Goal: Find specific page/section: Find specific page/section

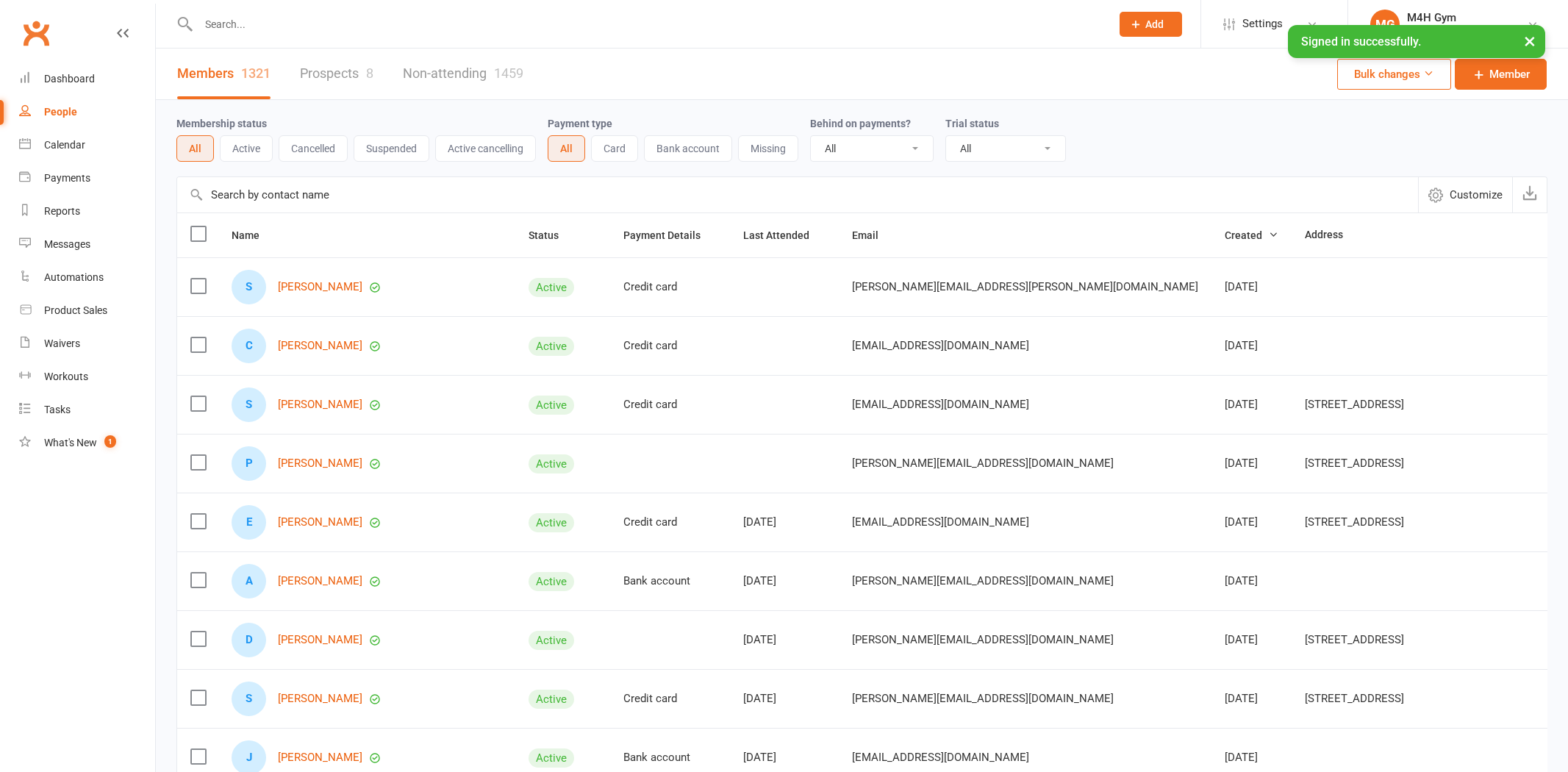
select select "100"
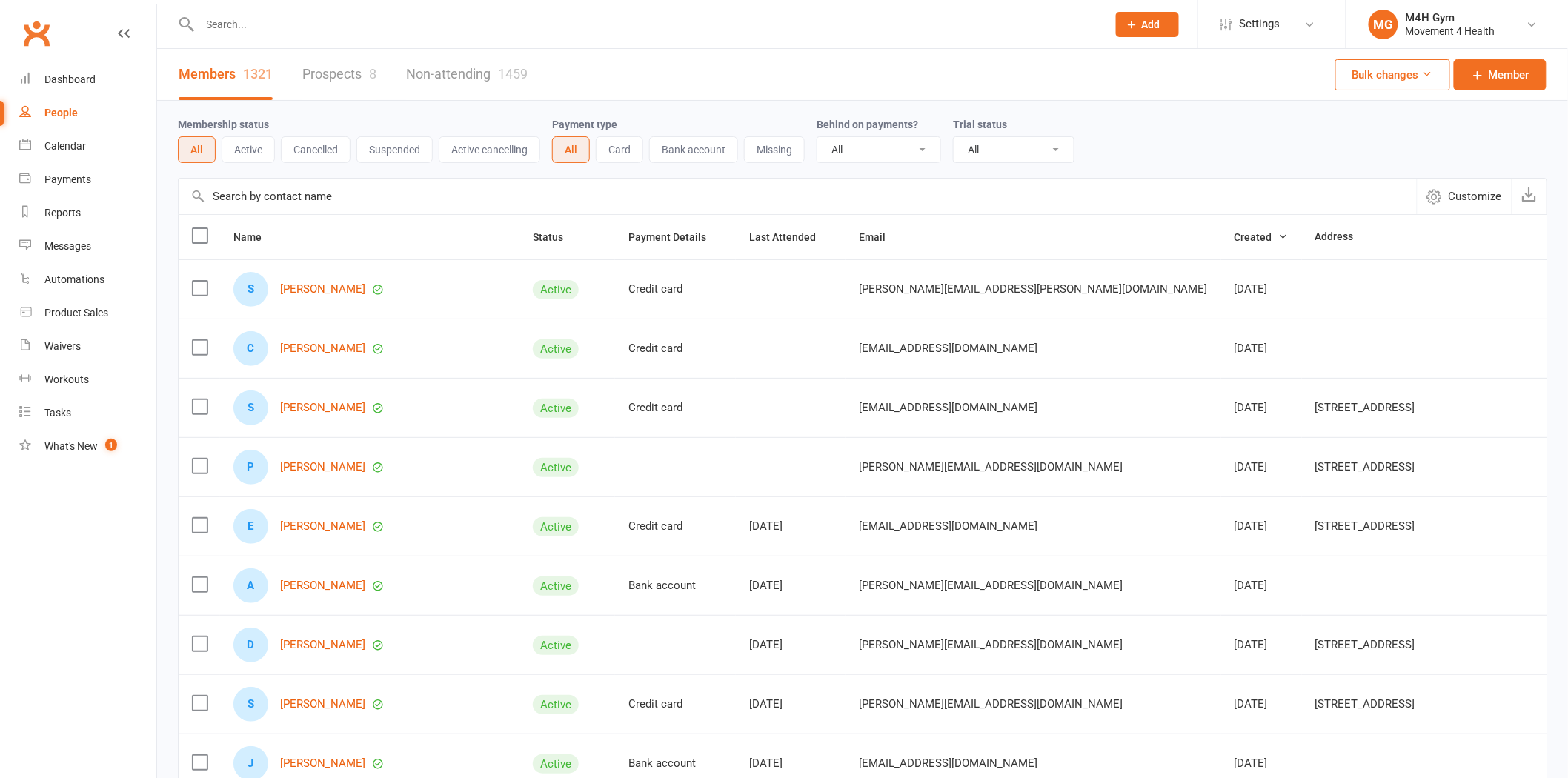
click at [231, 26] on input "text" at bounding box center [646, 24] width 901 height 20
click at [223, 26] on input "text" at bounding box center [646, 24] width 901 height 20
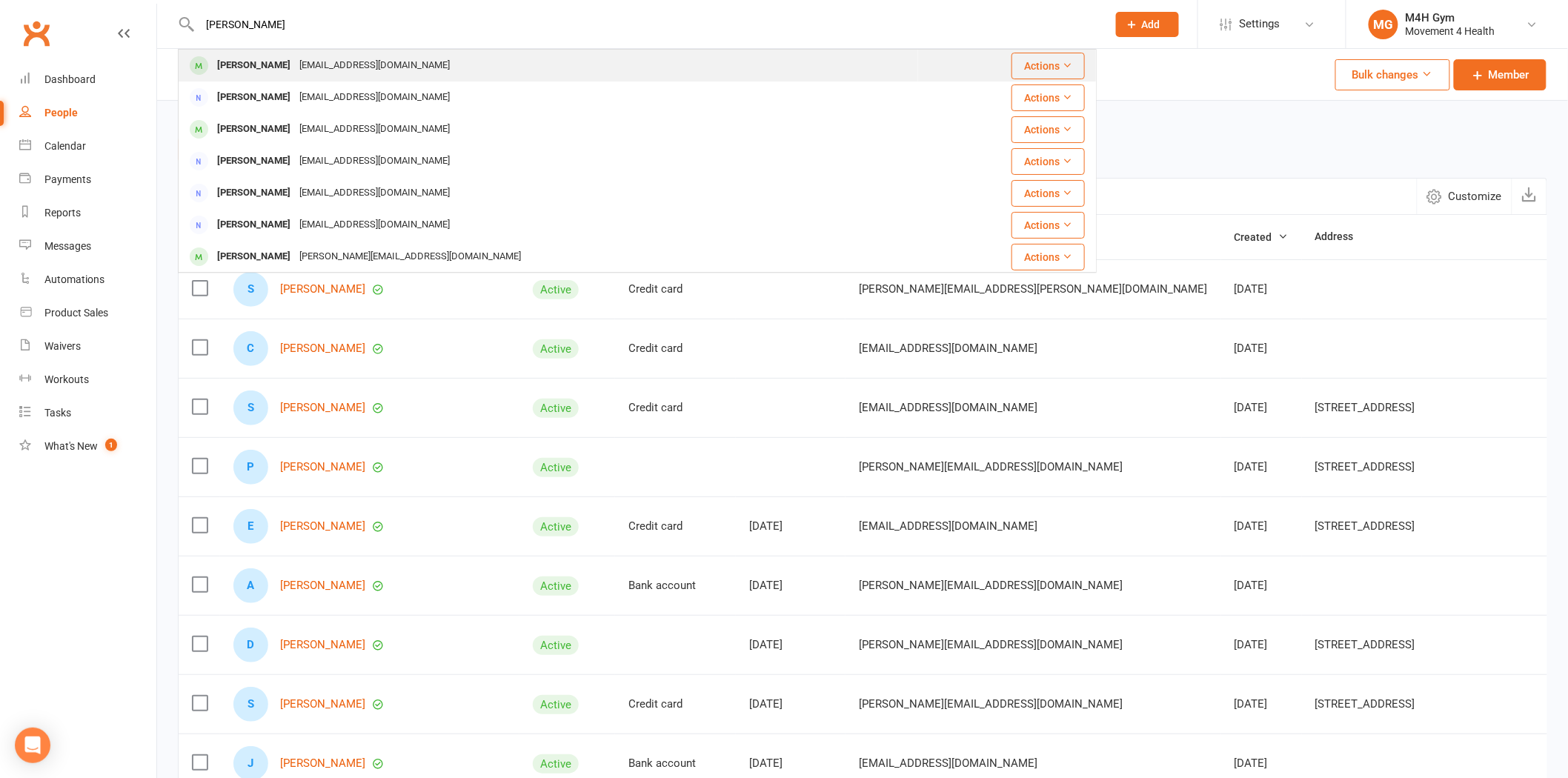
type input "[PERSON_NAME]"
click at [272, 57] on div "[PERSON_NAME]" at bounding box center [253, 66] width 82 height 21
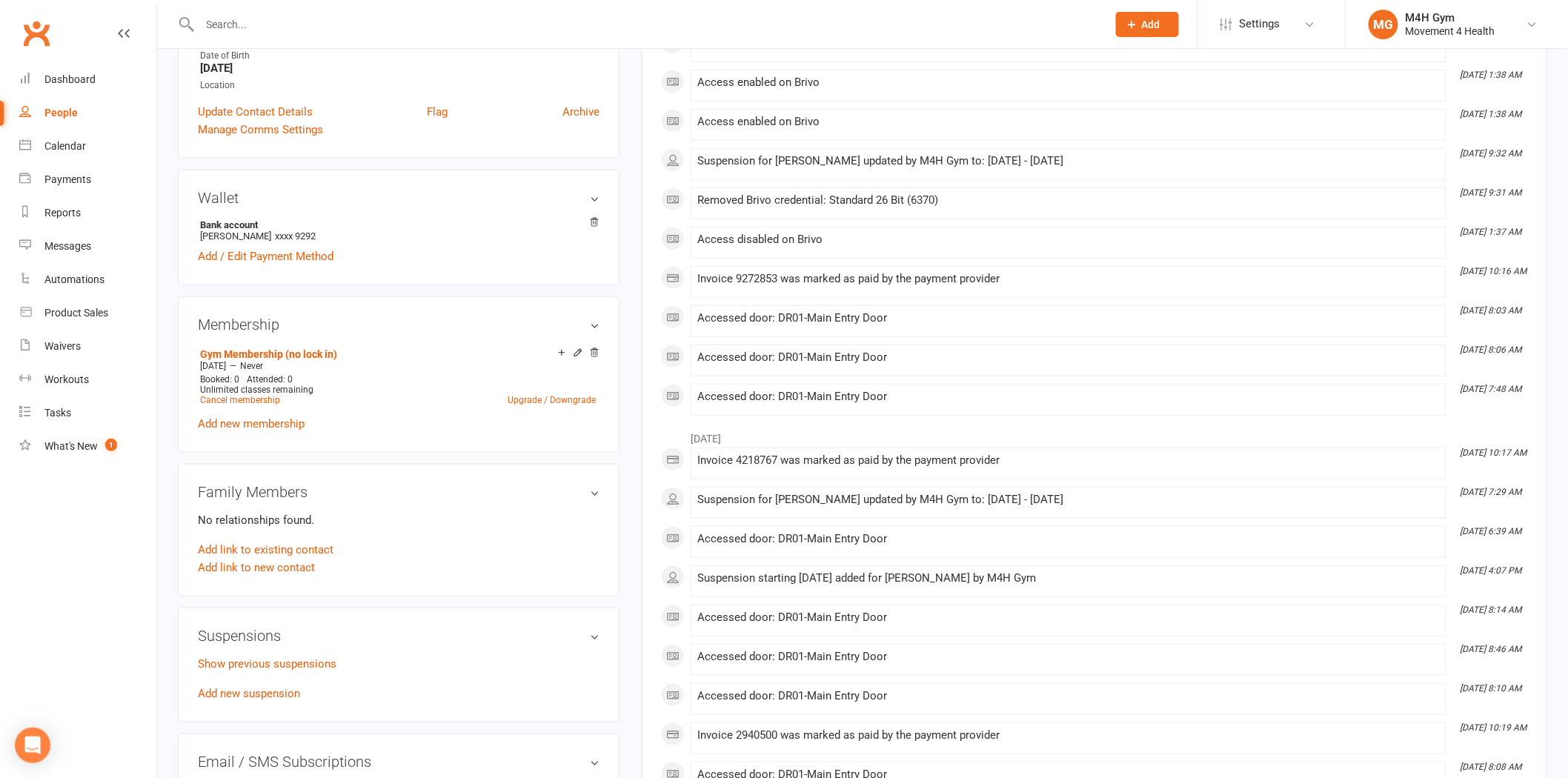
scroll to position [411, 0]
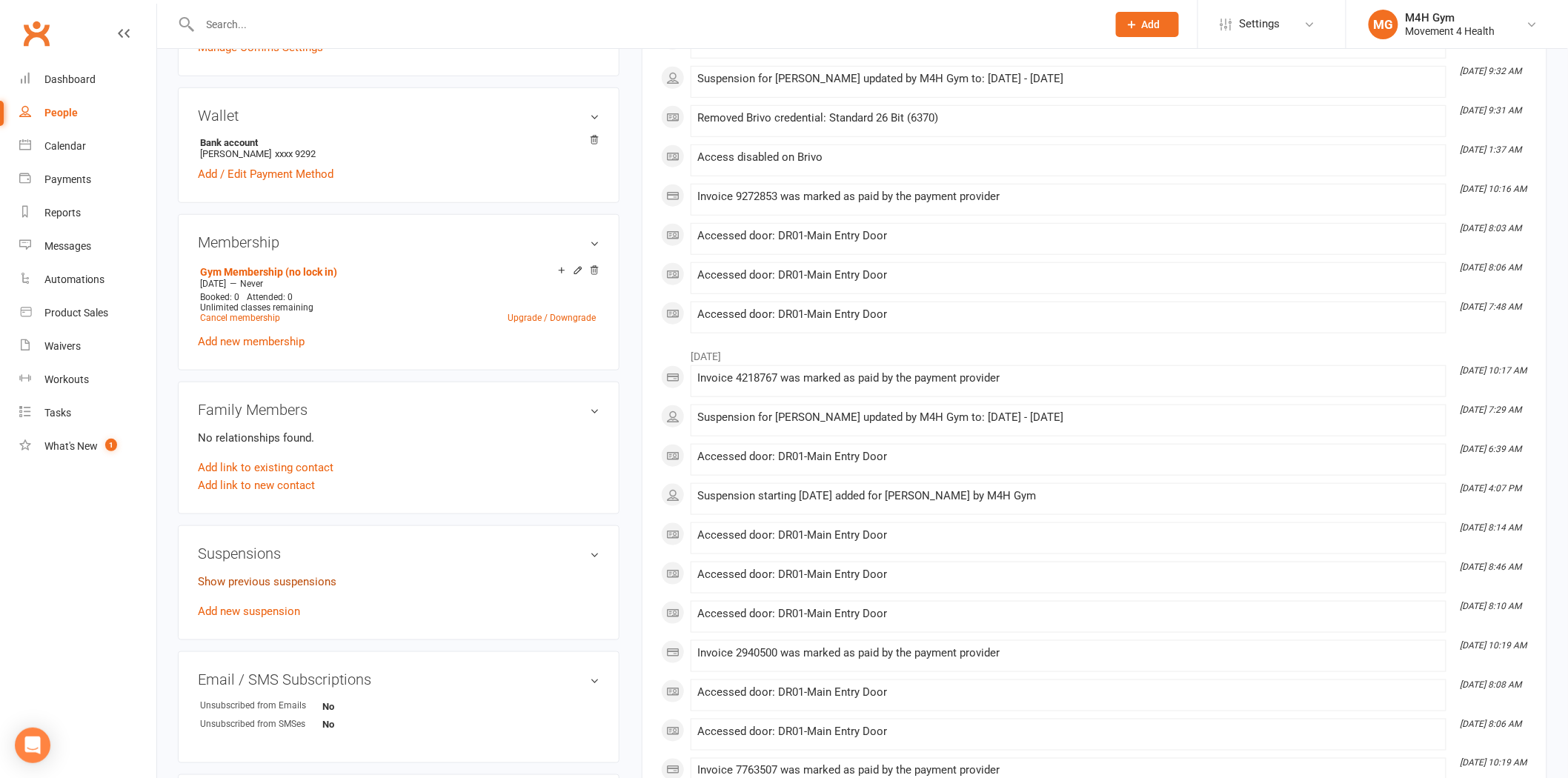
click at [286, 581] on link "Show previous suspensions" at bounding box center [267, 581] width 138 height 14
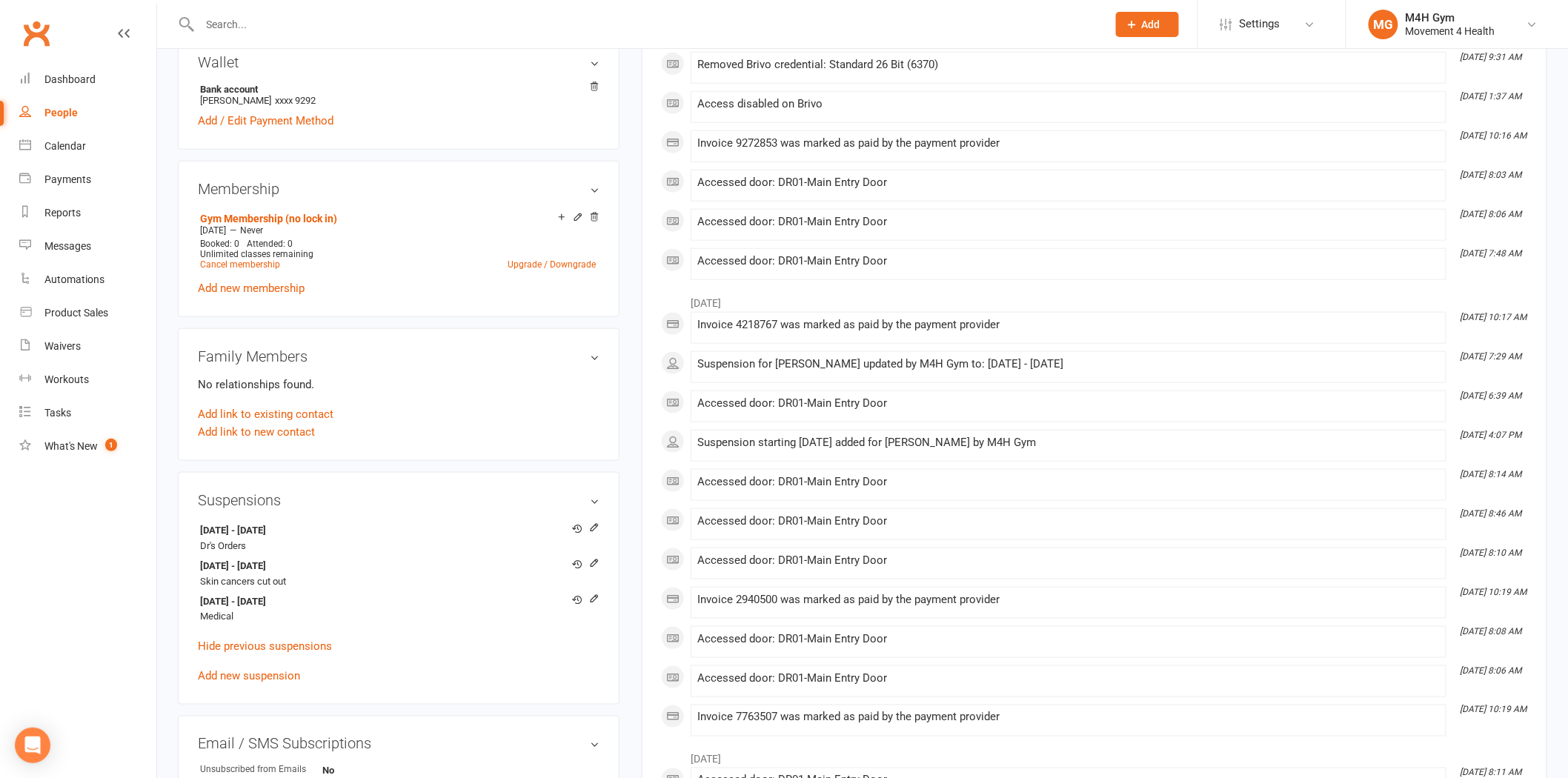
scroll to position [494, 0]
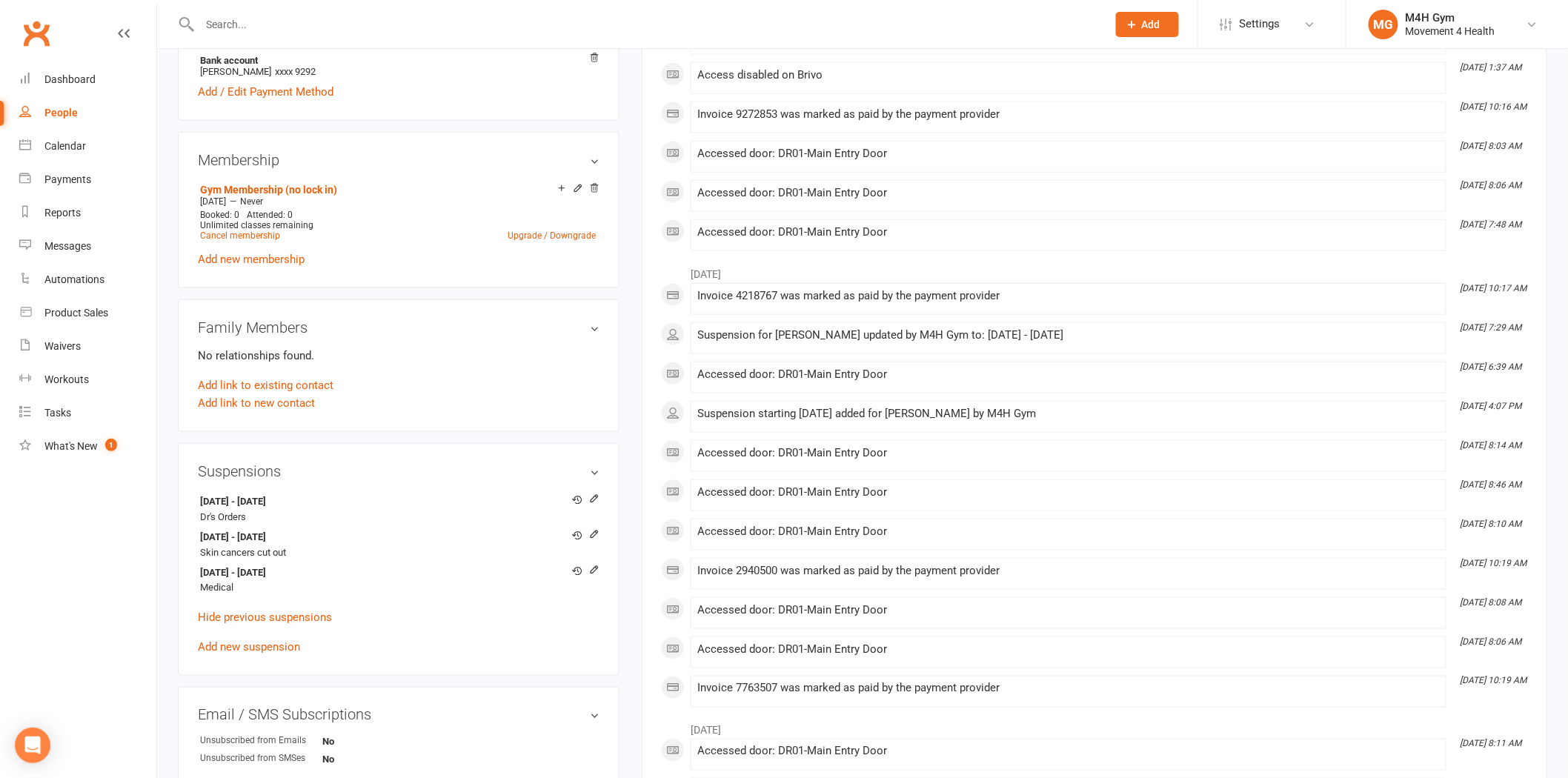
click at [290, 10] on div at bounding box center [637, 24] width 919 height 48
click at [283, 24] on input "text" at bounding box center [646, 24] width 901 height 20
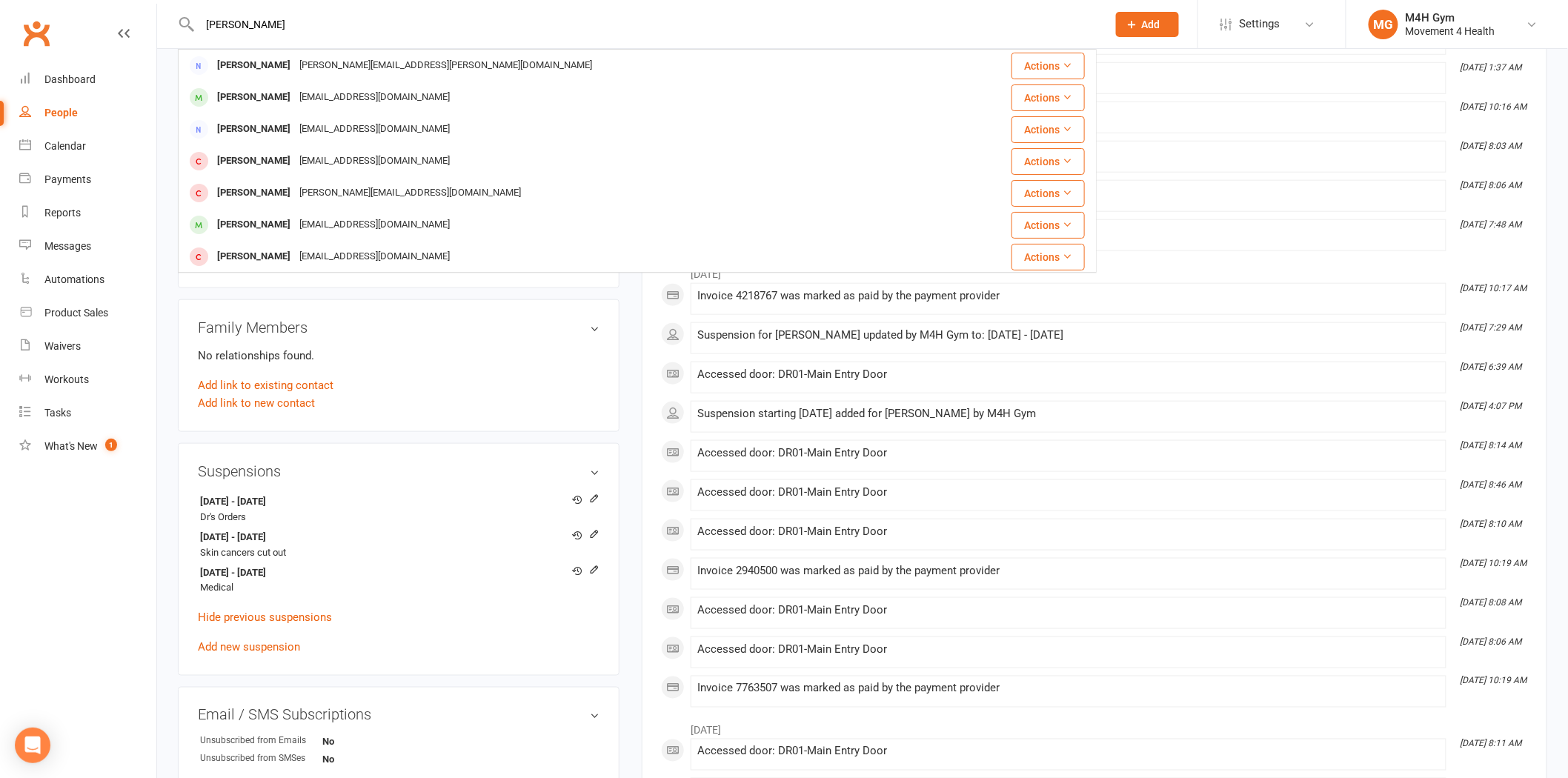
type input "[PERSON_NAME]"
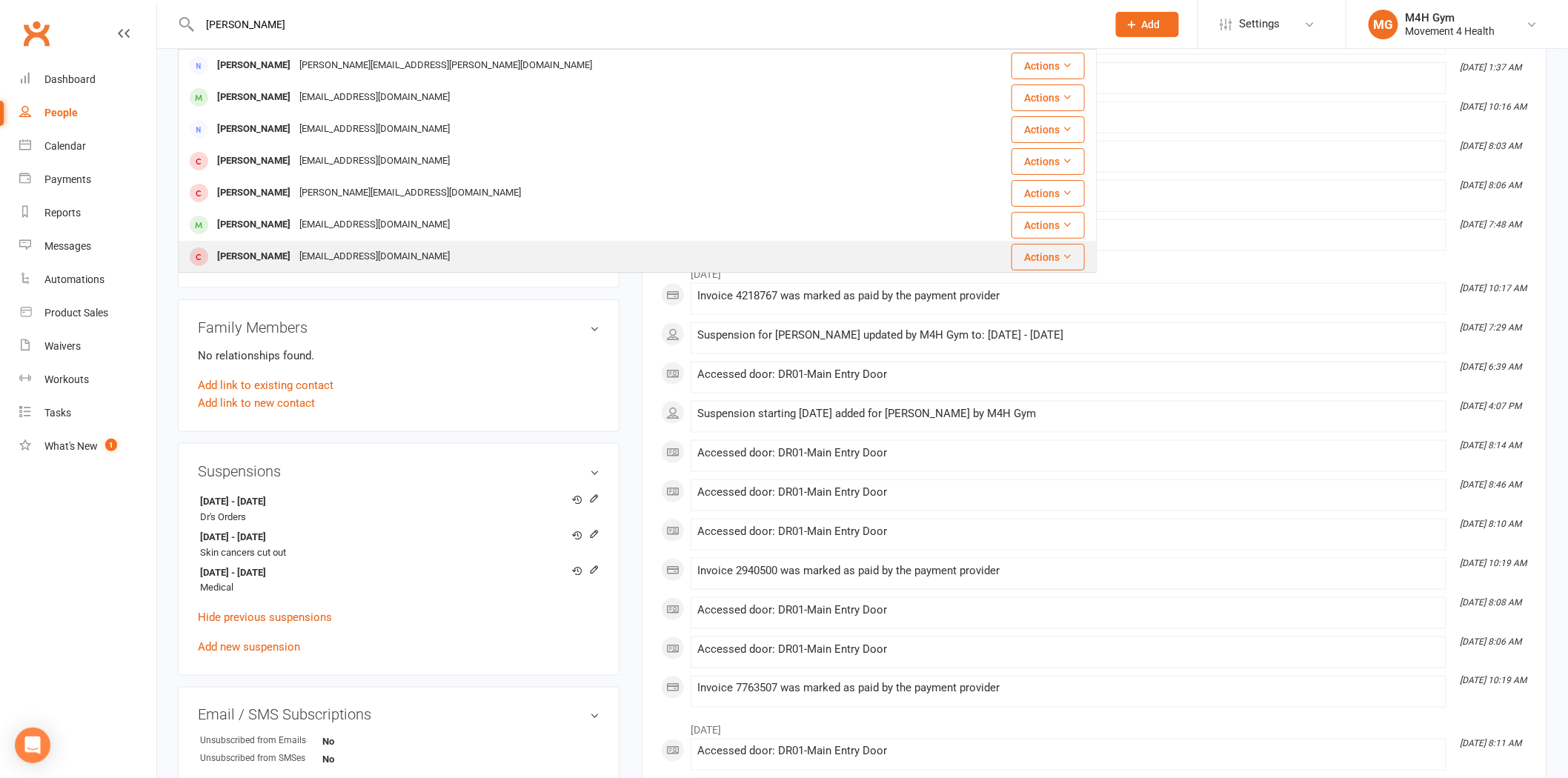
click at [264, 259] on div "[PERSON_NAME]" at bounding box center [253, 256] width 82 height 21
